Goal: Task Accomplishment & Management: Use online tool/utility

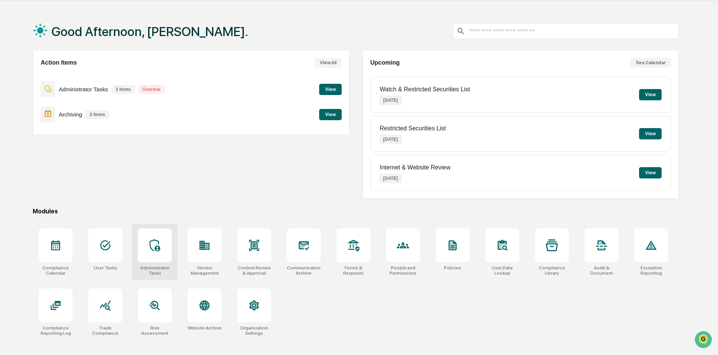
scroll to position [36, 0]
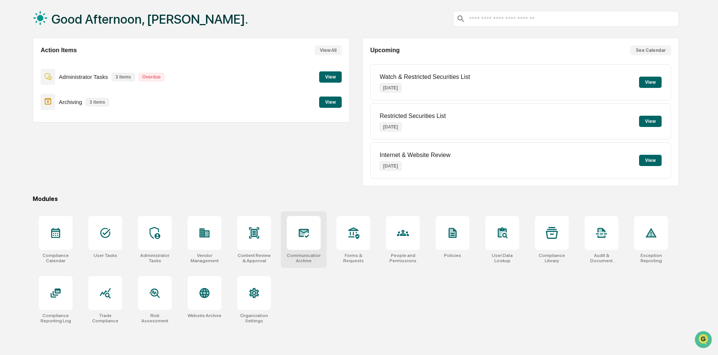
click at [303, 232] on icon at bounding box center [304, 233] width 8 height 6
click at [252, 237] on icon at bounding box center [254, 233] width 10 height 11
click at [254, 231] on icon at bounding box center [254, 233] width 5 height 6
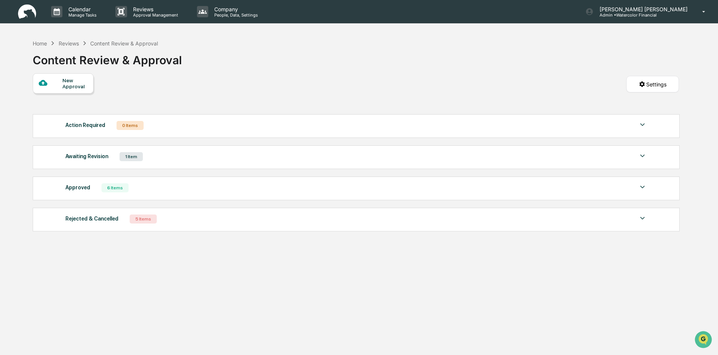
click at [642, 154] on img at bounding box center [642, 156] width 9 height 9
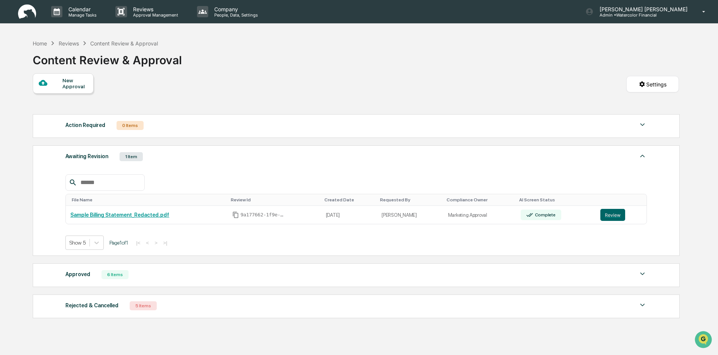
click at [642, 154] on img at bounding box center [642, 156] width 9 height 9
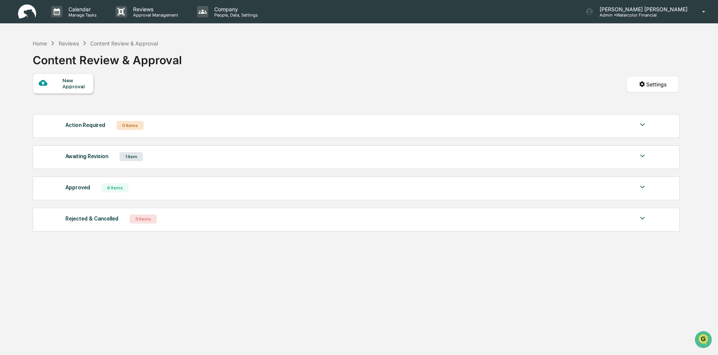
click at [67, 44] on div "Reviews" at bounding box center [69, 43] width 20 height 6
click at [642, 156] on img at bounding box center [642, 156] width 9 height 9
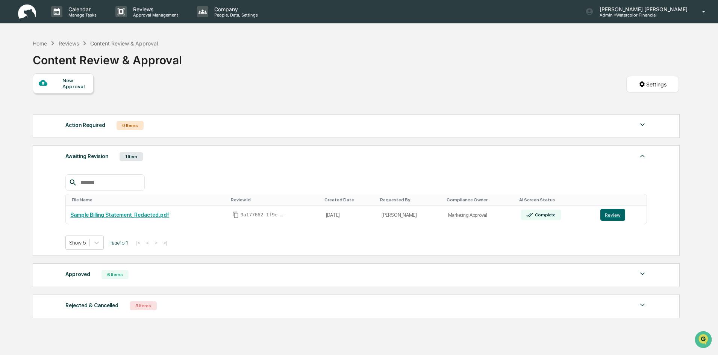
click at [641, 155] on img at bounding box center [642, 156] width 9 height 9
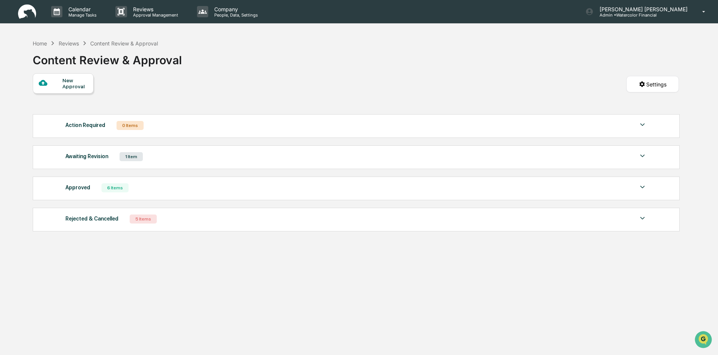
click at [642, 217] on img at bounding box center [642, 218] width 9 height 9
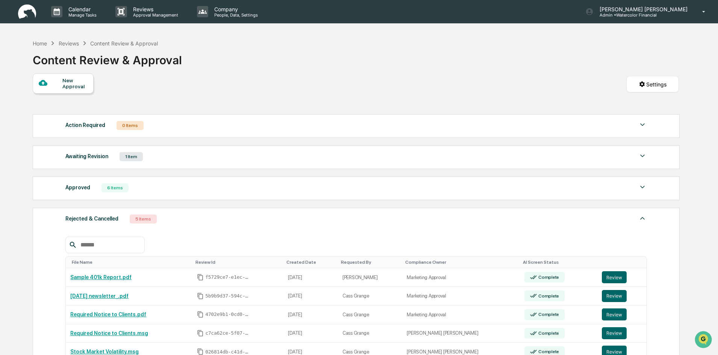
click at [642, 217] on img at bounding box center [642, 218] width 9 height 9
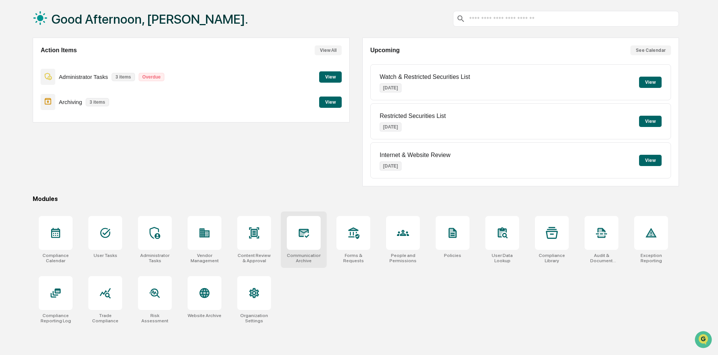
click at [307, 234] on icon at bounding box center [304, 233] width 12 height 12
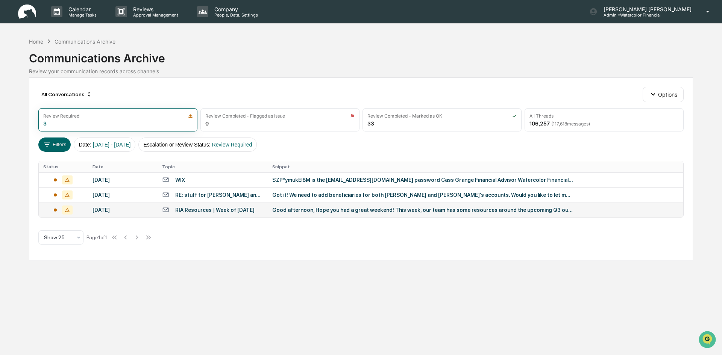
click at [299, 209] on div "Good afternoon, Hope you had a great weekend! This week, our team has some reso…" at bounding box center [422, 210] width 301 height 6
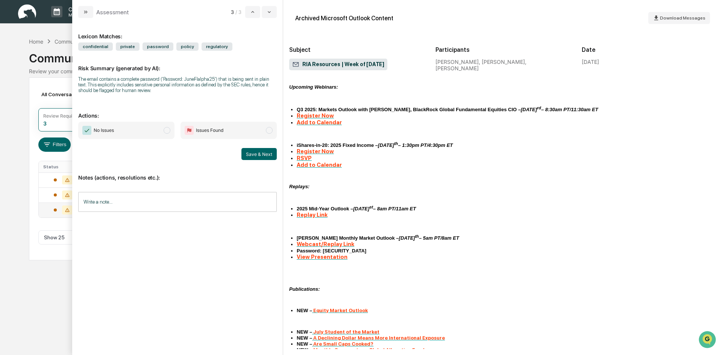
scroll to position [150, 0]
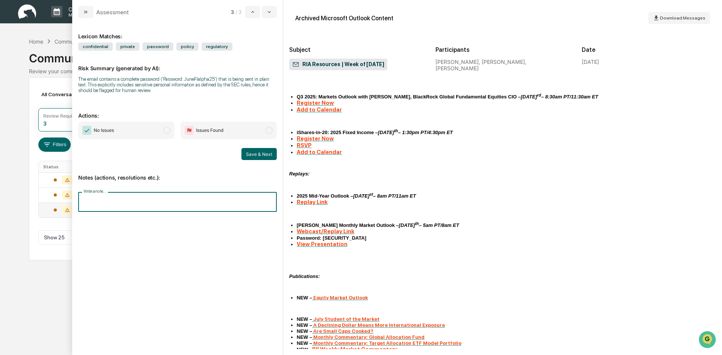
click at [120, 204] on input "Write a note..." at bounding box center [177, 202] width 199 height 20
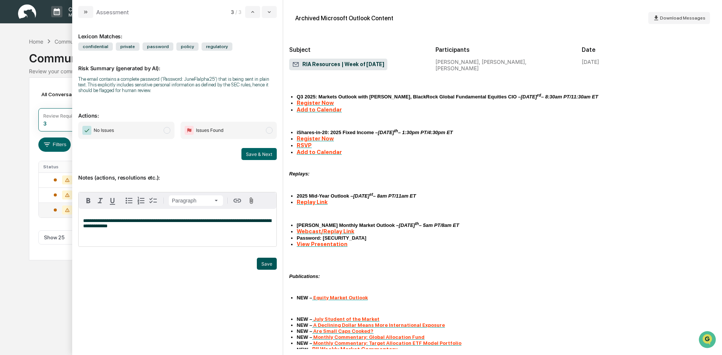
click at [265, 262] on button "Save" at bounding box center [267, 264] width 20 height 12
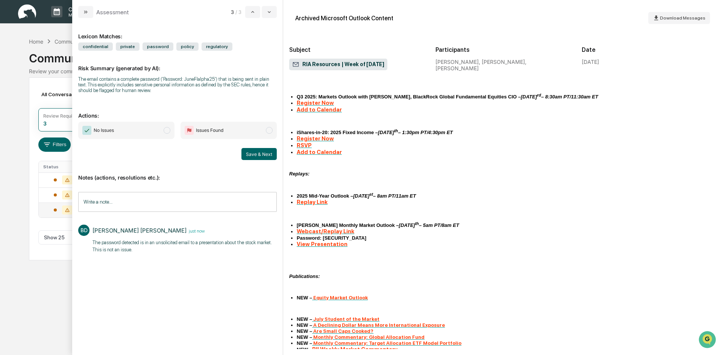
click at [166, 129] on span "modal" at bounding box center [167, 130] width 7 height 7
click at [258, 152] on button "Save & Next" at bounding box center [258, 154] width 35 height 12
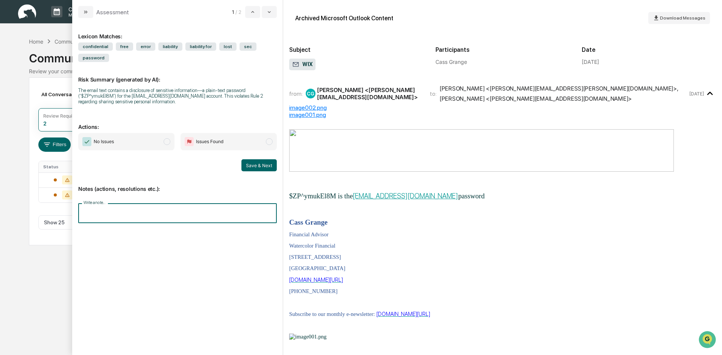
click at [115, 213] on input "Write a note..." at bounding box center [177, 213] width 199 height 20
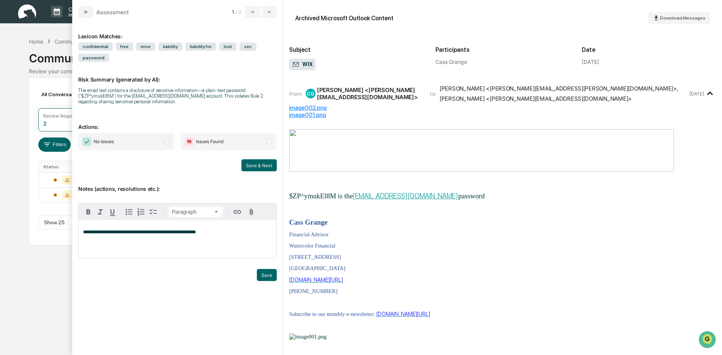
click at [115, 234] on span "**********" at bounding box center [139, 232] width 113 height 5
click at [230, 232] on p "**********" at bounding box center [177, 232] width 189 height 5
click at [266, 274] on button "Save" at bounding box center [267, 275] width 20 height 12
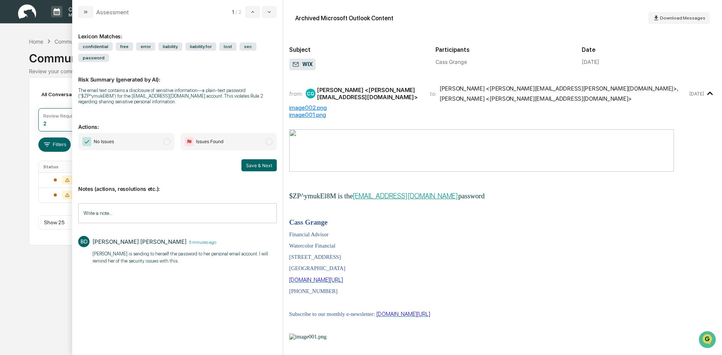
click at [167, 141] on span "modal" at bounding box center [167, 141] width 7 height 7
click at [258, 163] on button "Save & Next" at bounding box center [258, 165] width 35 height 12
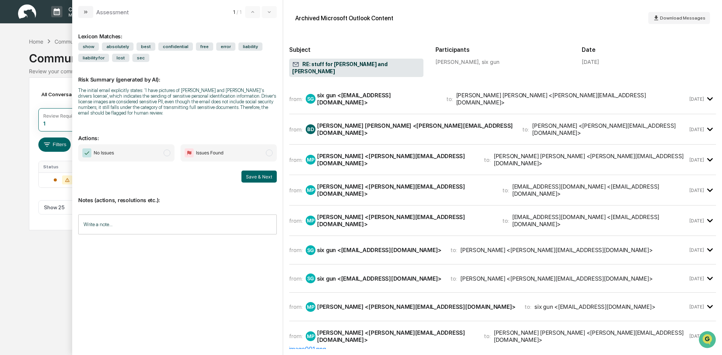
click at [128, 225] on input "Write a note..." at bounding box center [177, 225] width 199 height 20
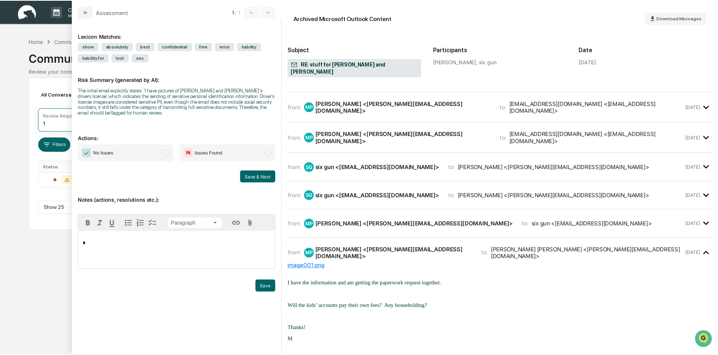
scroll to position [75, 0]
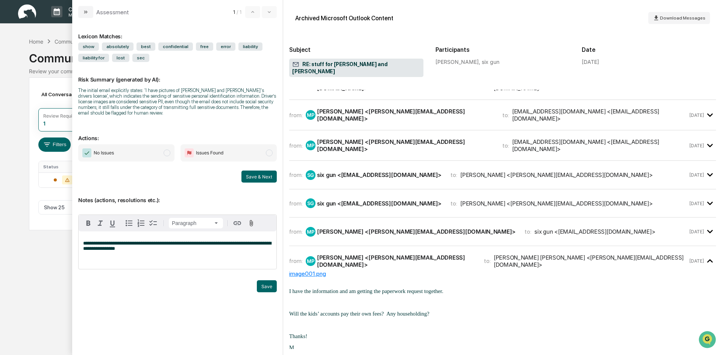
click at [164, 244] on span "**********" at bounding box center [177, 246] width 188 height 10
click at [103, 244] on span "**********" at bounding box center [177, 246] width 188 height 10
click at [104, 249] on span "**********" at bounding box center [177, 246] width 188 height 10
click at [185, 251] on p "**********" at bounding box center [177, 246] width 189 height 11
click at [267, 285] on button "Save" at bounding box center [267, 287] width 20 height 12
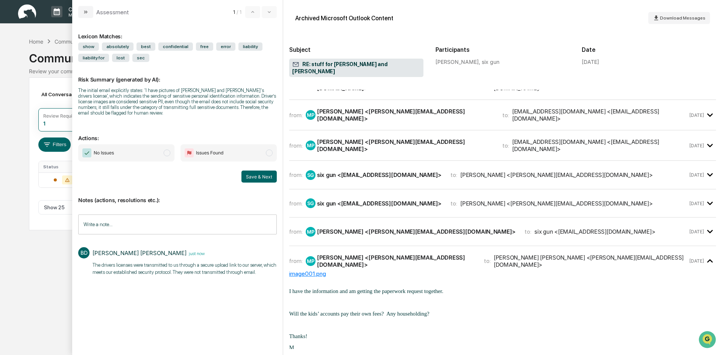
click at [167, 152] on span "modal" at bounding box center [167, 153] width 7 height 7
click at [255, 176] on button "Save & Next" at bounding box center [258, 177] width 35 height 12
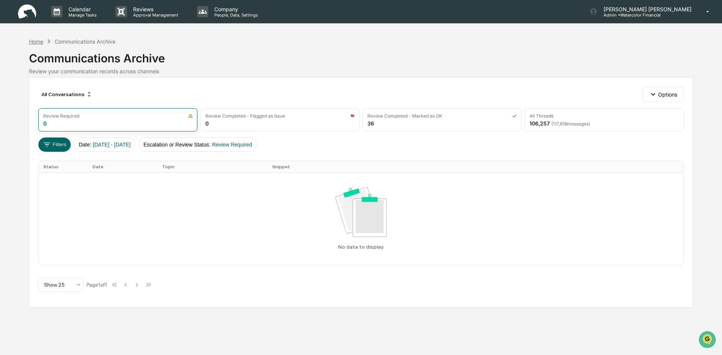
click at [38, 41] on div "Home" at bounding box center [36, 41] width 14 height 6
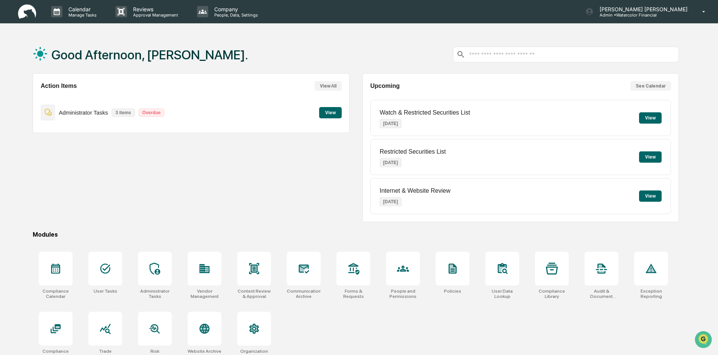
click at [225, 177] on div "Action Items View All Administrator Tasks 3 items Overdue View" at bounding box center [191, 147] width 317 height 149
